Goal: Information Seeking & Learning: Learn about a topic

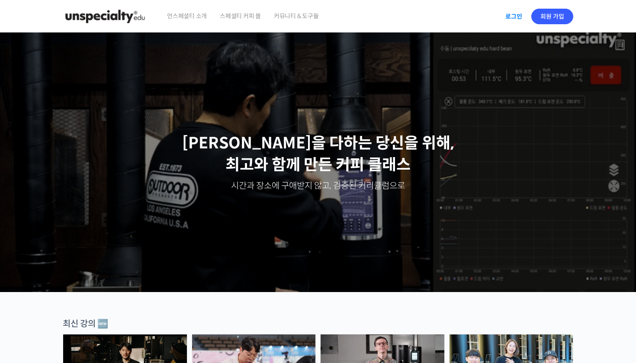
click at [516, 18] on link "로그인" at bounding box center [513, 16] width 27 height 20
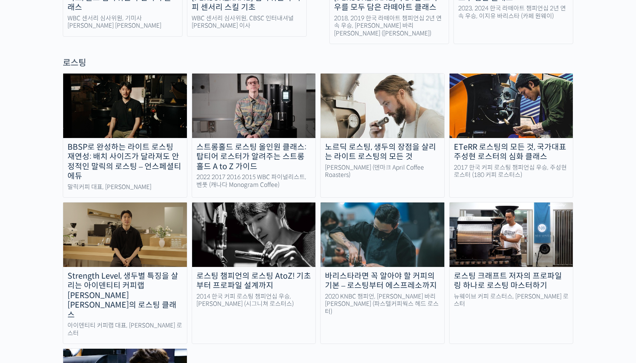
scroll to position [748, 0]
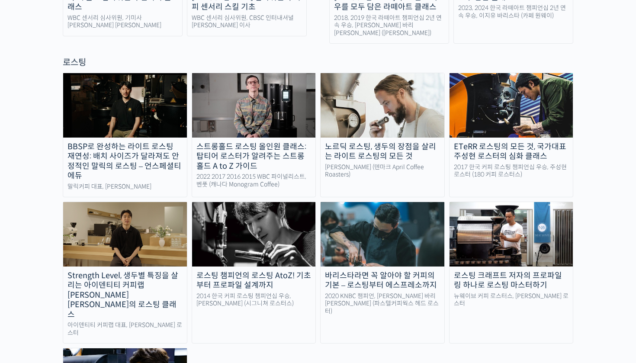
click at [257, 202] on img at bounding box center [254, 234] width 124 height 64
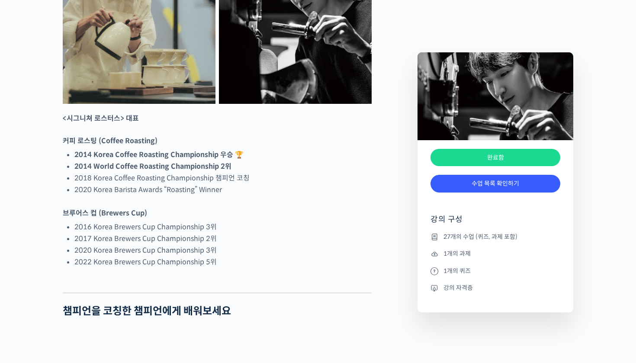
scroll to position [532, 0]
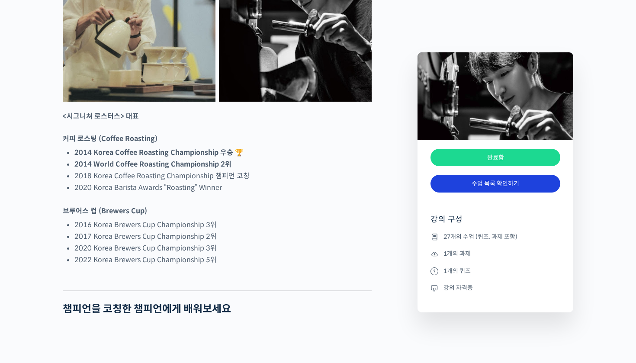
click at [481, 182] on link "수업 목록 확인하기" at bounding box center [496, 184] width 130 height 18
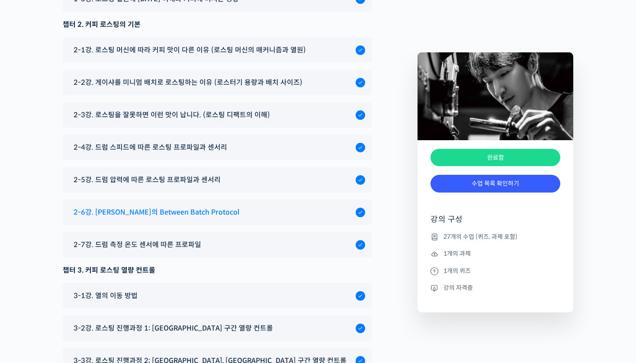
scroll to position [4534, 0]
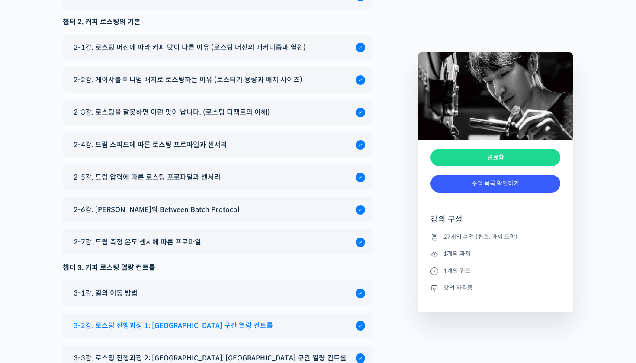
click at [239, 320] on div "3-2강. 로스팅 진행과정 1: 드라잉 구간 열량 컨트롤" at bounding box center [212, 326] width 287 height 12
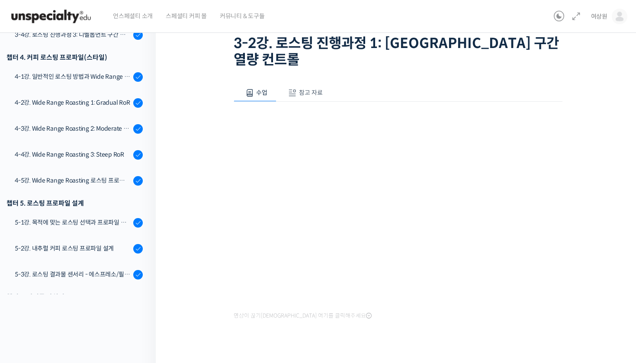
scroll to position [61, 0]
